Goal: Task Accomplishment & Management: Manage account settings

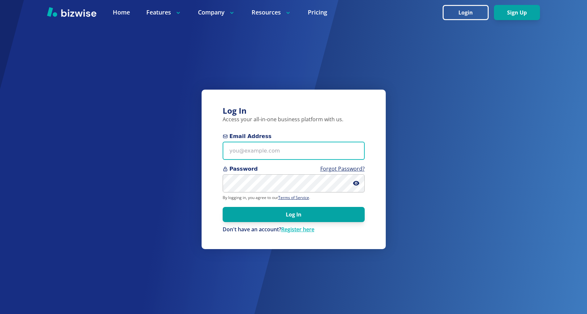
click at [266, 151] on input "Email Address" at bounding box center [294, 150] width 142 height 18
paste input "[EMAIL_ADDRESS][DOMAIN_NAME]"
type input "[EMAIL_ADDRESS][DOMAIN_NAME]"
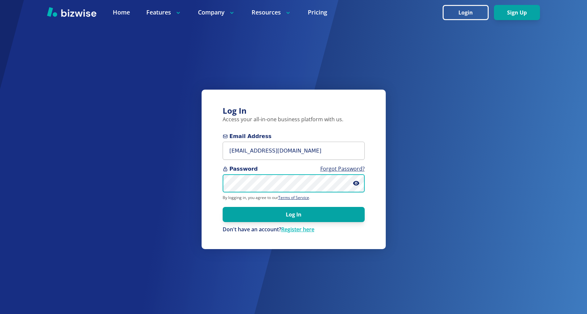
click at [223, 207] on button "Log In" at bounding box center [294, 214] width 142 height 15
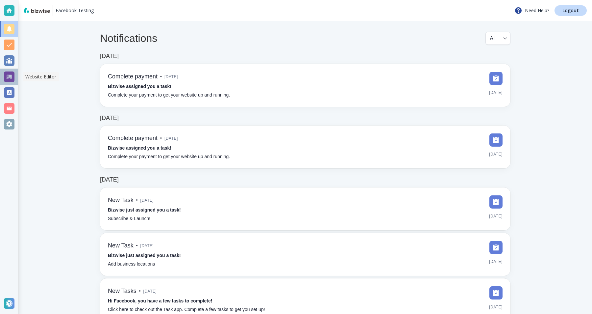
click at [14, 79] on div at bounding box center [9, 76] width 11 height 11
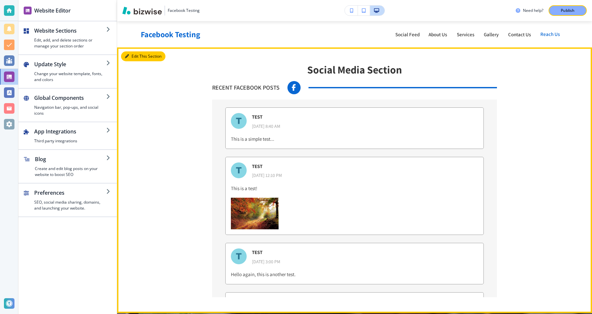
click at [134, 58] on button "Edit This Section" at bounding box center [143, 56] width 44 height 10
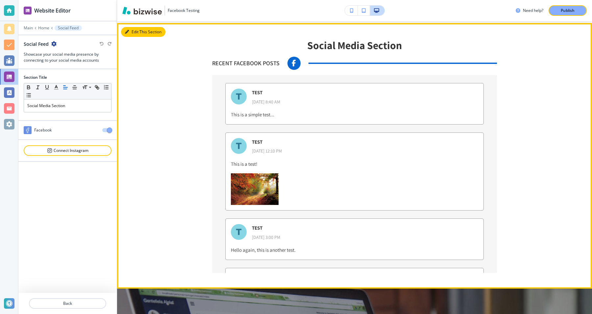
scroll to position [26, 0]
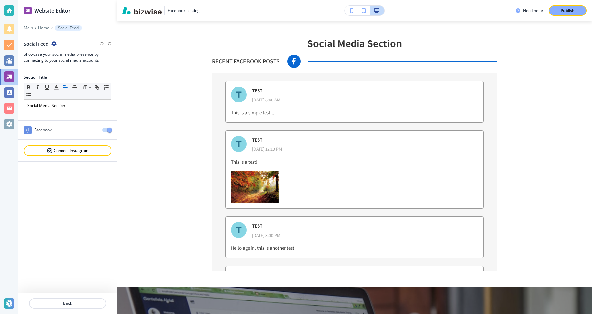
click at [107, 129] on span "button" at bounding box center [109, 129] width 5 height 5
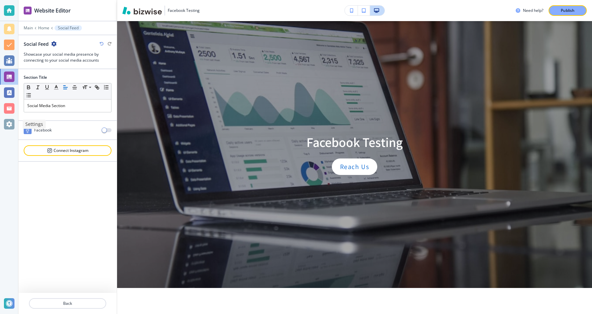
click at [13, 122] on div at bounding box center [9, 124] width 11 height 11
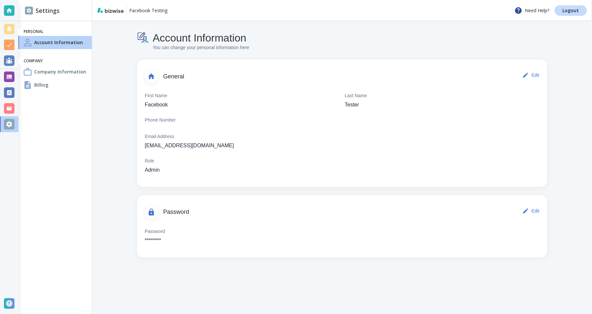
click at [49, 69] on h4 "Company Information" at bounding box center [60, 71] width 52 height 7
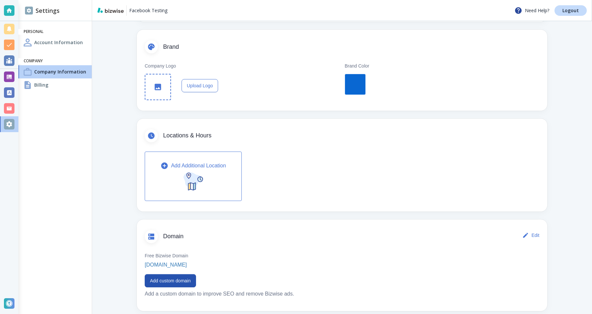
scroll to position [219, 0]
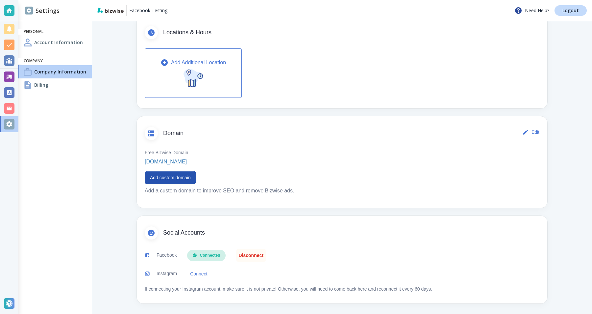
click at [246, 254] on button "Disconnect" at bounding box center [251, 254] width 30 height 13
click at [11, 76] on div at bounding box center [9, 76] width 11 height 11
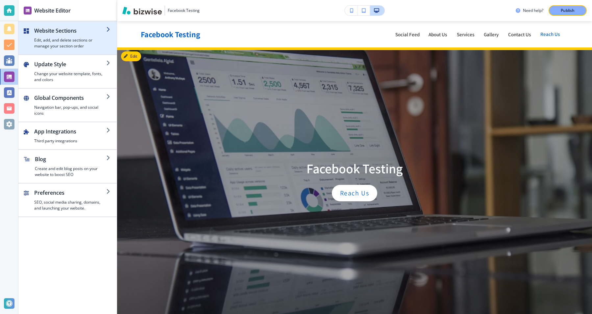
click at [66, 28] on h2 "Website Sections" at bounding box center [70, 31] width 72 height 8
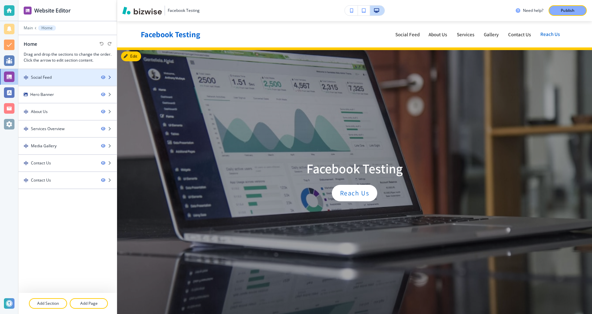
click at [56, 74] on div "Social Feed" at bounding box center [56, 77] width 77 height 6
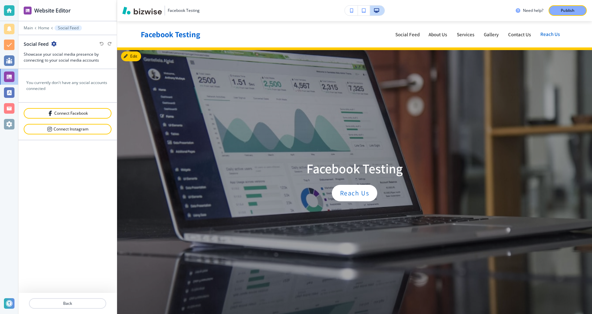
click at [90, 83] on h4 "You currently don't have any social accounts connected" at bounding box center [67, 86] width 83 height 12
click at [89, 88] on h4 "You currently don't have any social accounts connected" at bounding box center [67, 86] width 83 height 12
click at [79, 83] on h4 "You currently don't have any social accounts connected" at bounding box center [67, 86] width 83 height 12
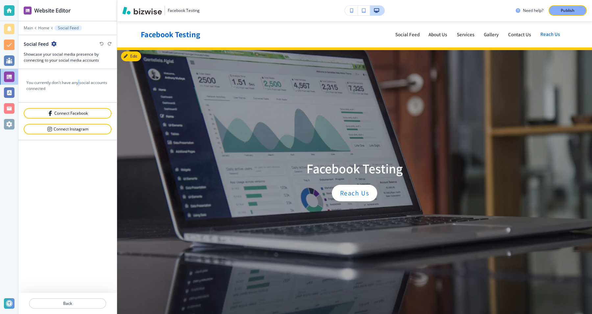
click at [79, 83] on h4 "You currently don't have any social accounts connected" at bounding box center [67, 86] width 83 height 12
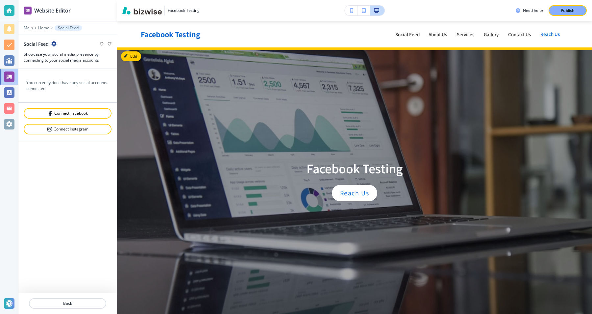
click at [79, 83] on h4 "You currently don't have any social accounts connected" at bounding box center [67, 86] width 83 height 12
click at [78, 108] on button "Connect Facebook" at bounding box center [68, 113] width 88 height 11
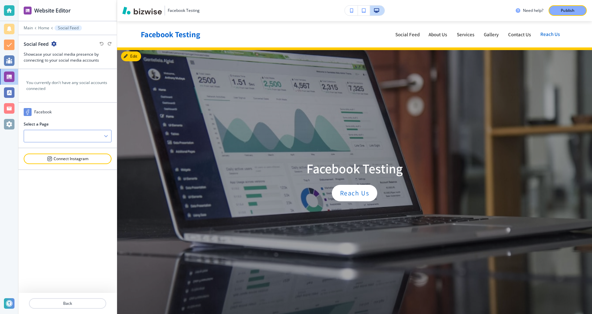
click at [76, 135] on div at bounding box center [67, 136] width 87 height 12
click at [74, 145] on h4 "TEST" at bounding box center [67, 147] width 81 height 6
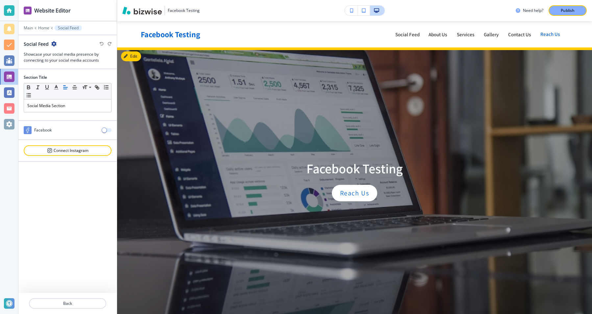
click at [105, 129] on span "button" at bounding box center [104, 129] width 5 height 5
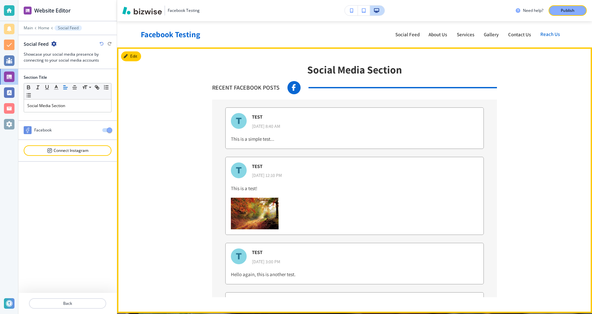
click at [305, 61] on section "Social Media Section RECENT FACEBOOK POSTS TEST Wed, Jul 14, 2021, 8:40 AM This…" at bounding box center [354, 179] width 475 height 265
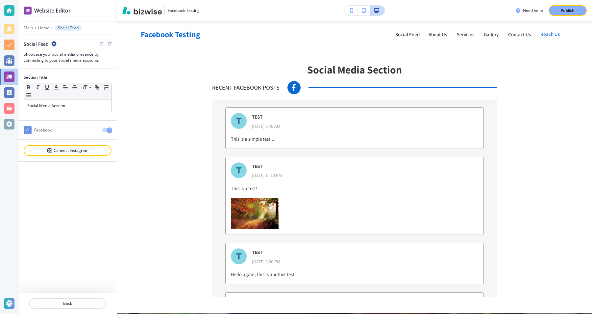
click at [106, 131] on button "button" at bounding box center [106, 130] width 9 height 4
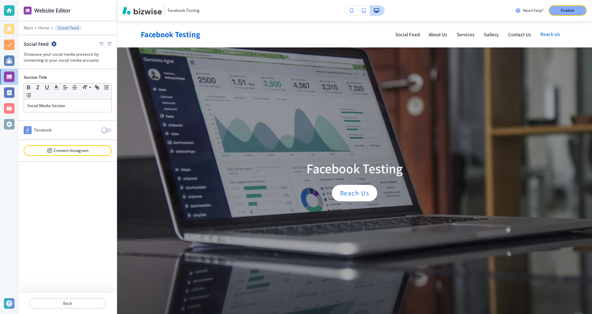
click at [11, 128] on div at bounding box center [9, 124] width 11 height 11
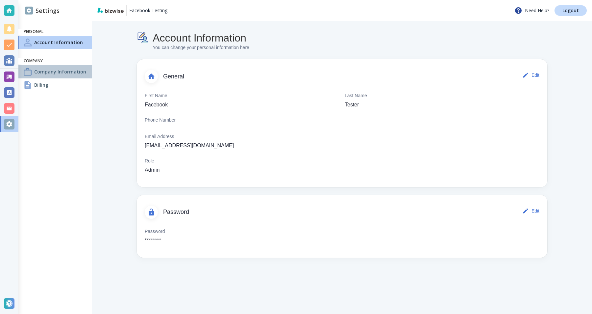
click at [80, 76] on div "Company Information" at bounding box center [54, 71] width 73 height 13
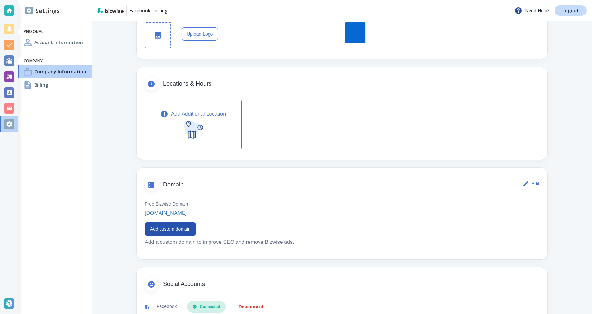
scroll to position [219, 0]
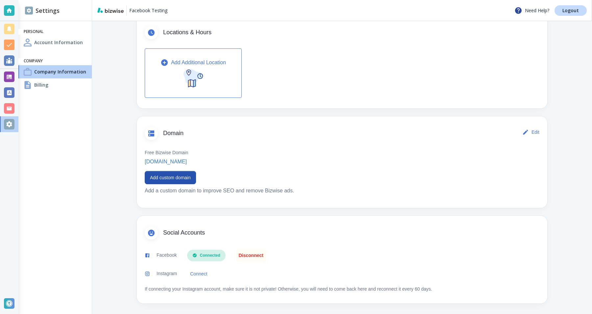
click at [247, 253] on button "Disconnect" at bounding box center [251, 254] width 30 height 13
